Goal: Transaction & Acquisition: Purchase product/service

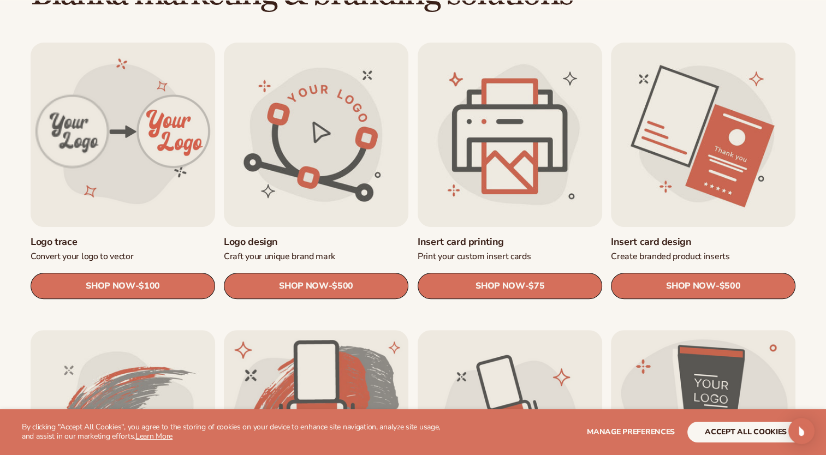
scroll to position [349, 0]
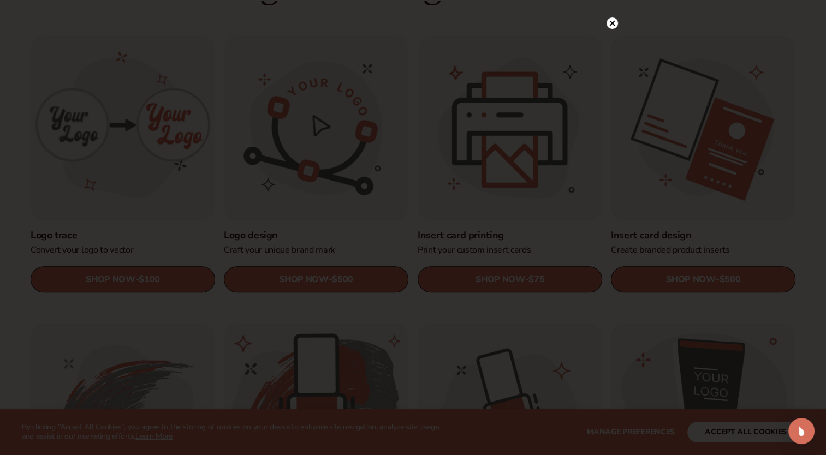
click at [611, 23] on icon at bounding box center [611, 22] width 5 height 5
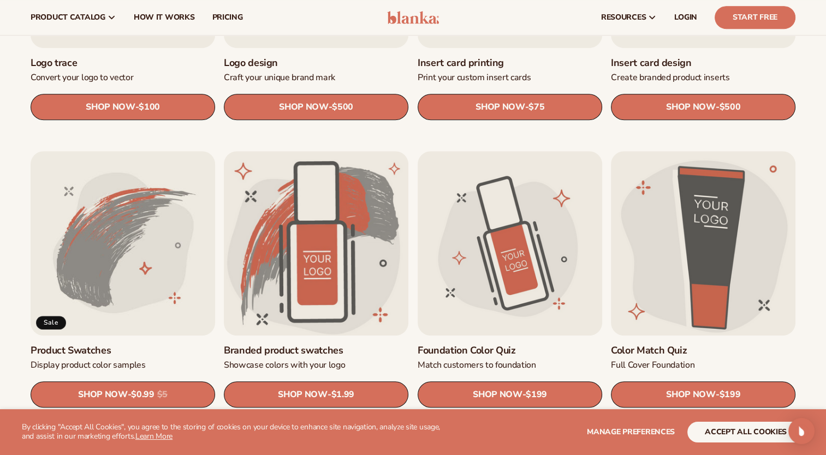
scroll to position [525, 0]
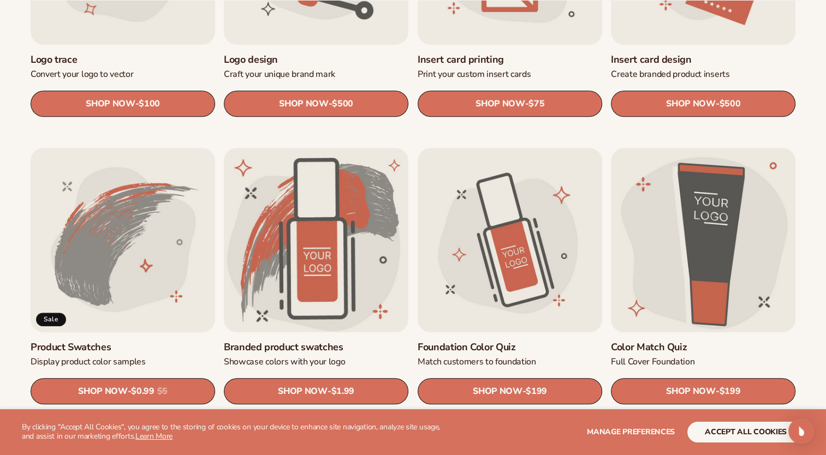
click at [118, 341] on link "Product Swatches" at bounding box center [123, 347] width 185 height 13
